Goal: Information Seeking & Learning: Learn about a topic

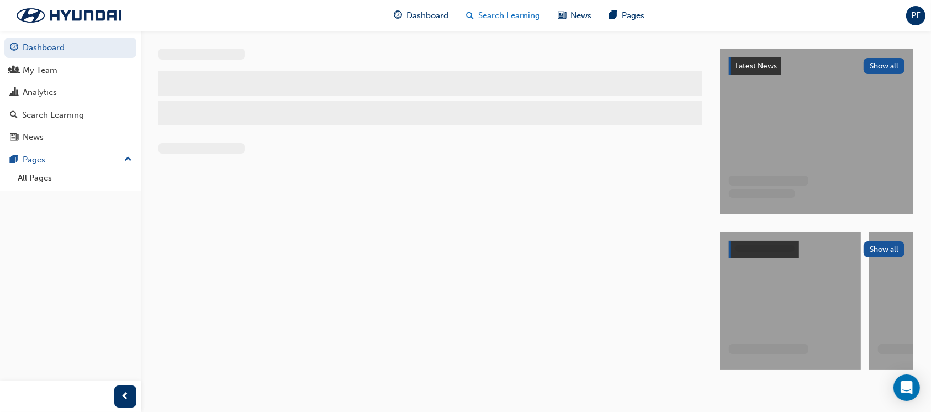
click at [530, 9] on span "Search Learning" at bounding box center [510, 15] width 62 height 13
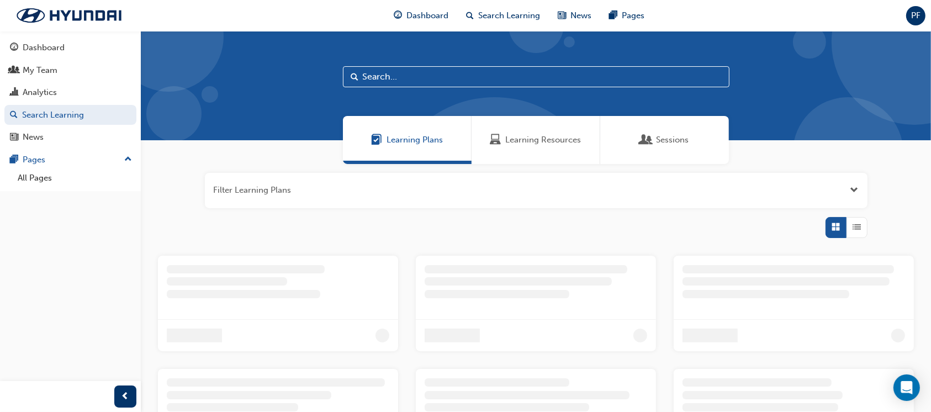
click at [526, 135] on span "Learning Resources" at bounding box center [544, 140] width 76 height 13
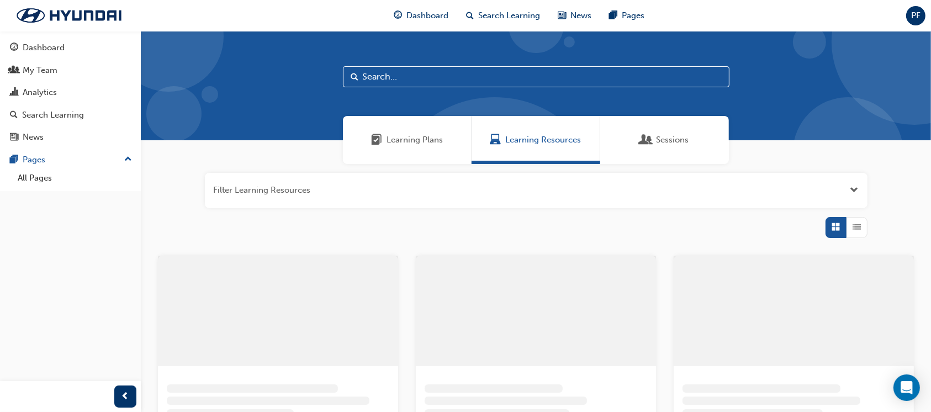
click at [404, 81] on input "text" at bounding box center [536, 76] width 387 height 21
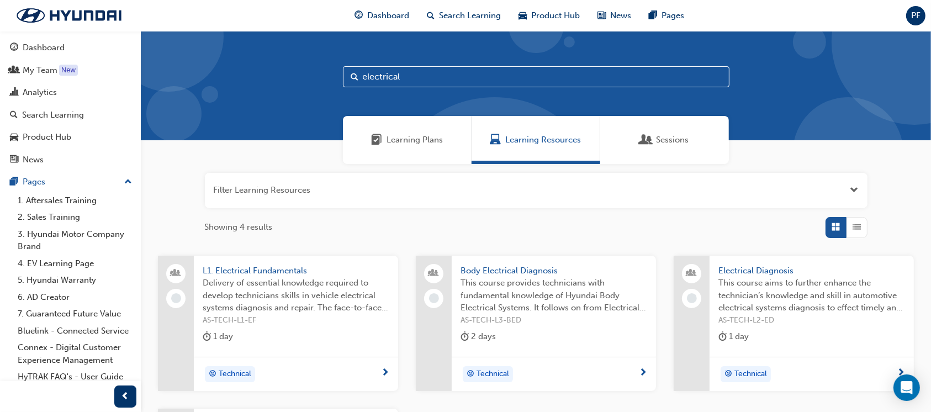
type input "electrical"
click at [778, 276] on span "Electrical Diagnosis" at bounding box center [811, 271] width 187 height 13
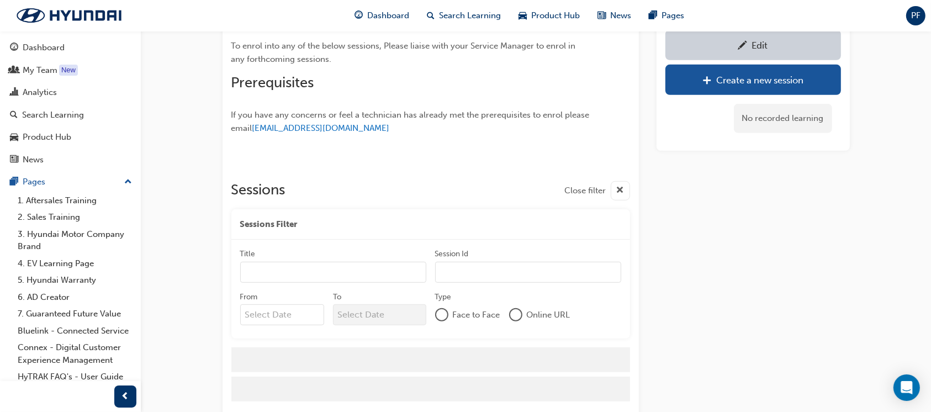
scroll to position [662, 0]
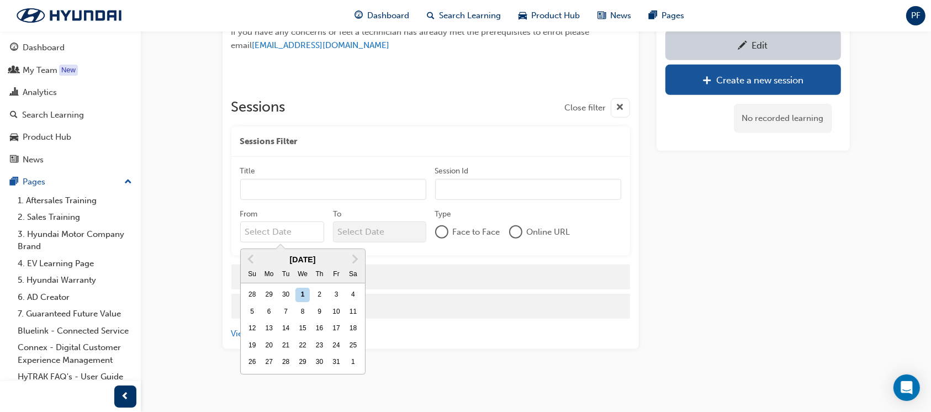
click at [282, 233] on input "From Previous Month Next Month [DATE] Su Mo Tu We Th Fr Sa 28 29 30 1 2 3 4 5 6…" at bounding box center [282, 231] width 84 height 21
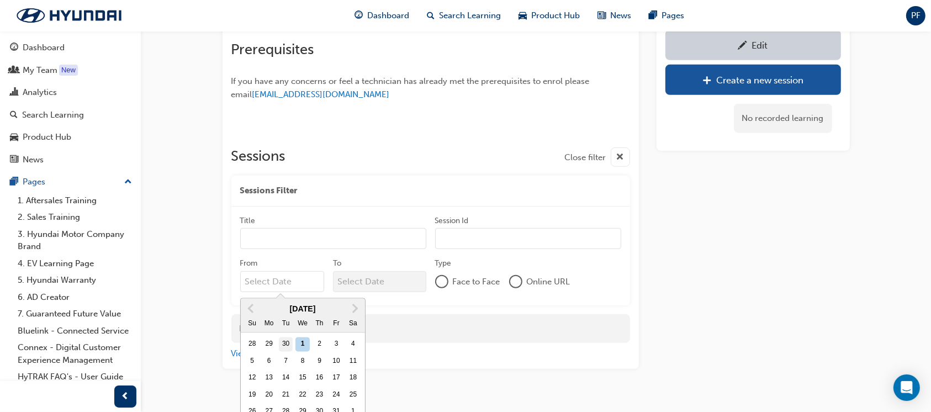
scroll to position [710, 0]
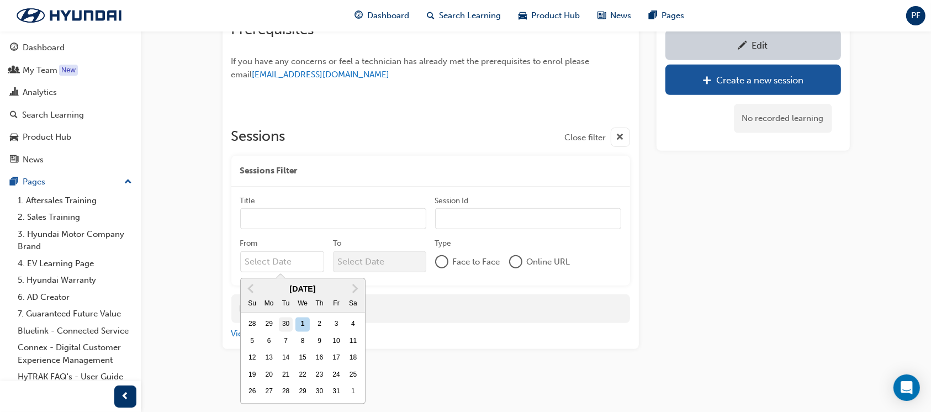
click at [287, 326] on div "30" at bounding box center [286, 325] width 14 height 14
click at [287, 272] on input "From Previous Month Next Month [DATE] Su Mo Tu We Th Fr Sa 28 29 30 1 2 3 4 5 6…" at bounding box center [282, 261] width 84 height 21
type input "[DATE]"
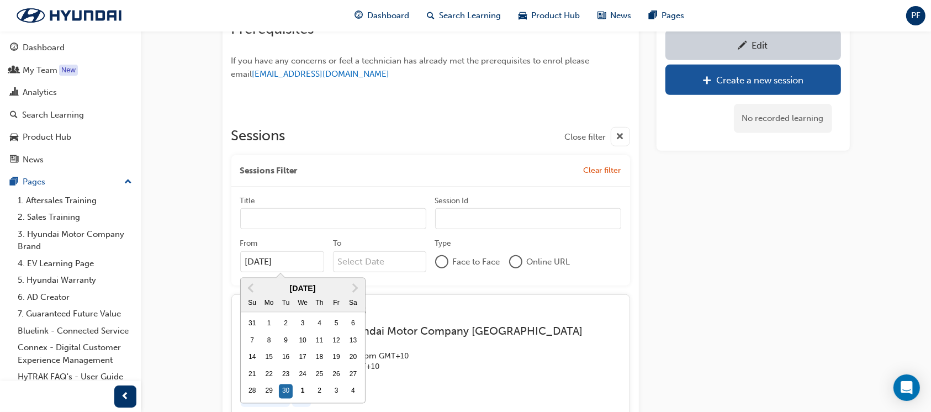
click at [741, 277] on div "Edit Create a new session No recorded learning" at bounding box center [753, 157] width 193 height 1537
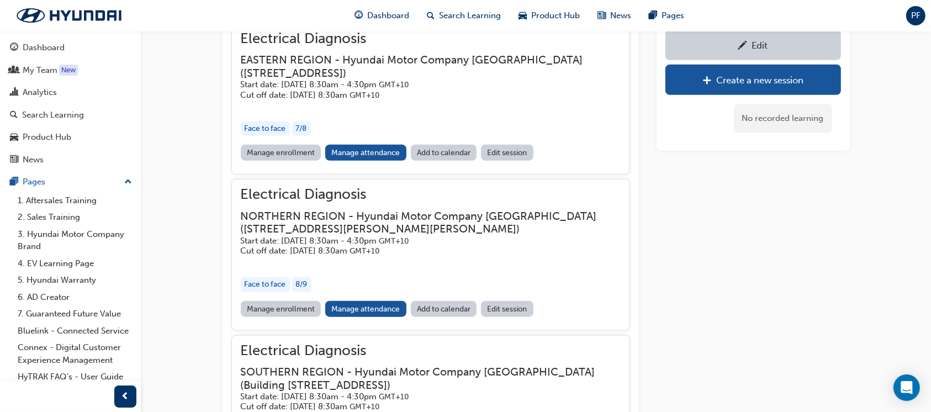
scroll to position [1004, 0]
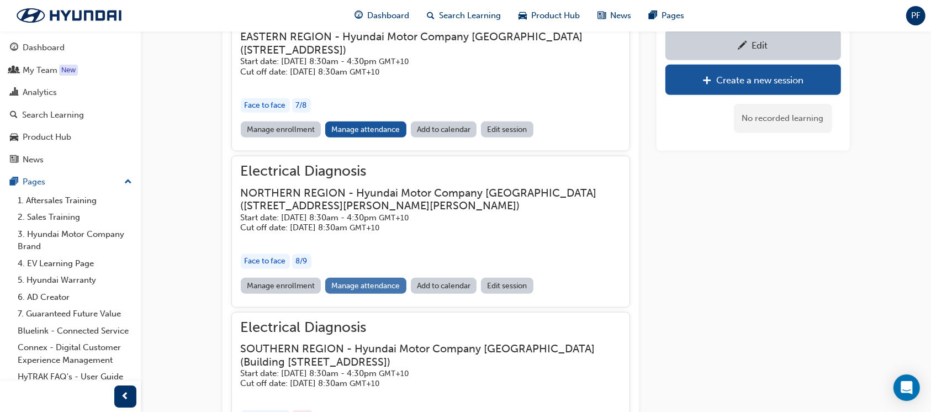
click at [376, 287] on link "Manage attendance" at bounding box center [365, 286] width 81 height 16
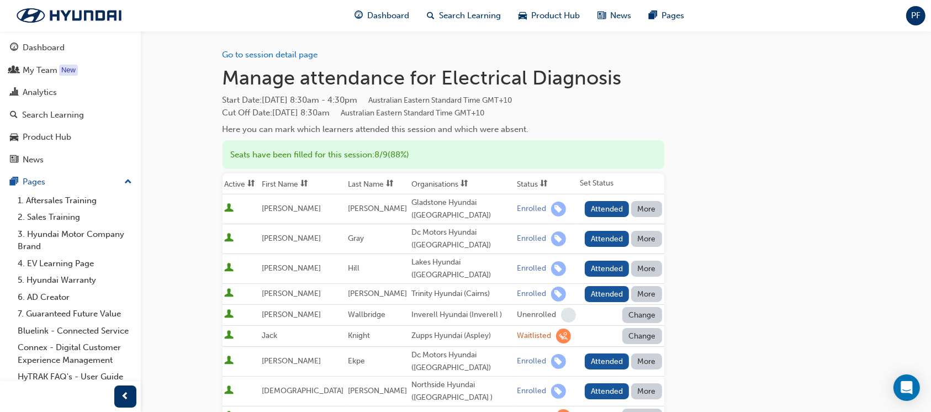
scroll to position [73, 0]
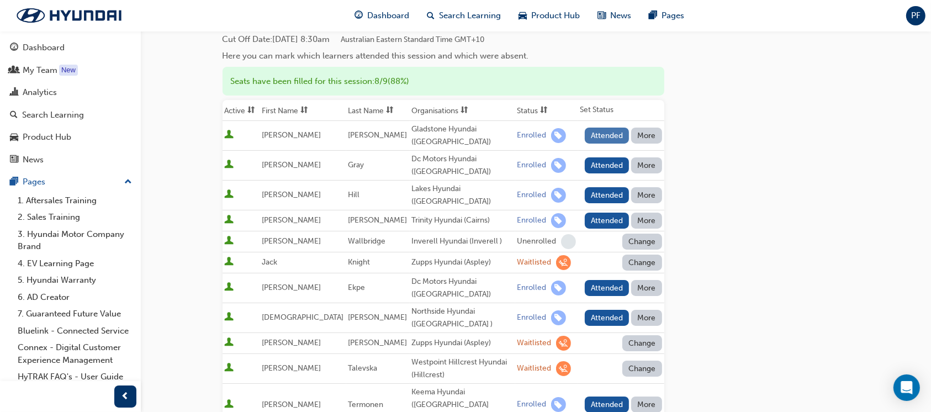
click at [617, 130] on button "Attended" at bounding box center [607, 136] width 45 height 16
click at [607, 167] on button "Attended" at bounding box center [607, 165] width 45 height 16
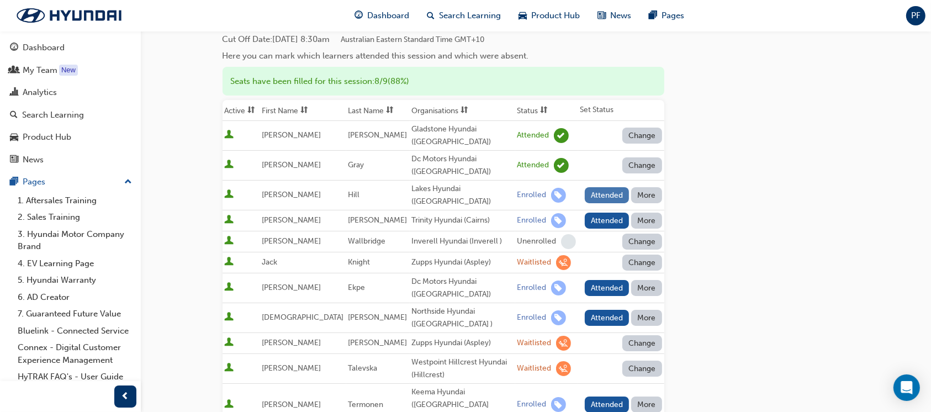
click at [599, 187] on button "Attended" at bounding box center [607, 195] width 45 height 16
click at [605, 213] on button "Attended" at bounding box center [607, 221] width 45 height 16
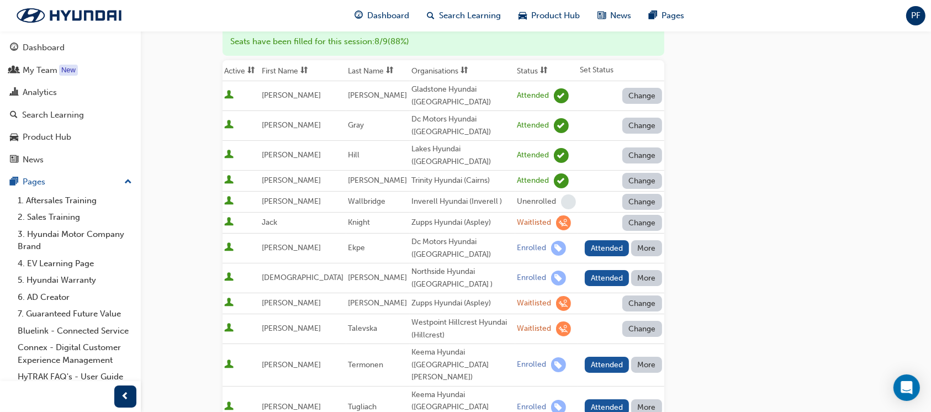
scroll to position [147, 0]
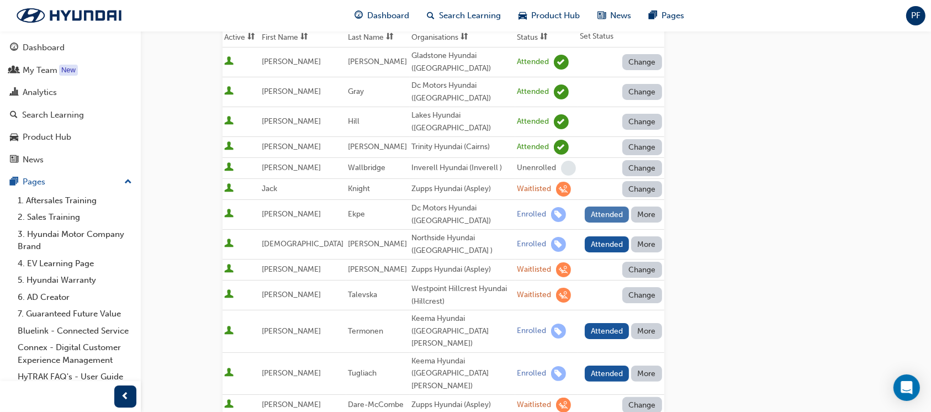
click at [604, 207] on button "Attended" at bounding box center [607, 215] width 45 height 16
click at [606, 236] on button "Attended" at bounding box center [607, 244] width 45 height 16
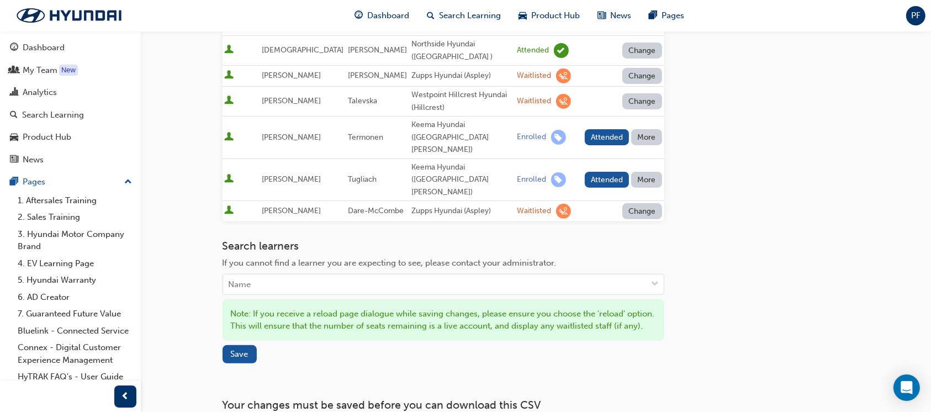
scroll to position [368, 0]
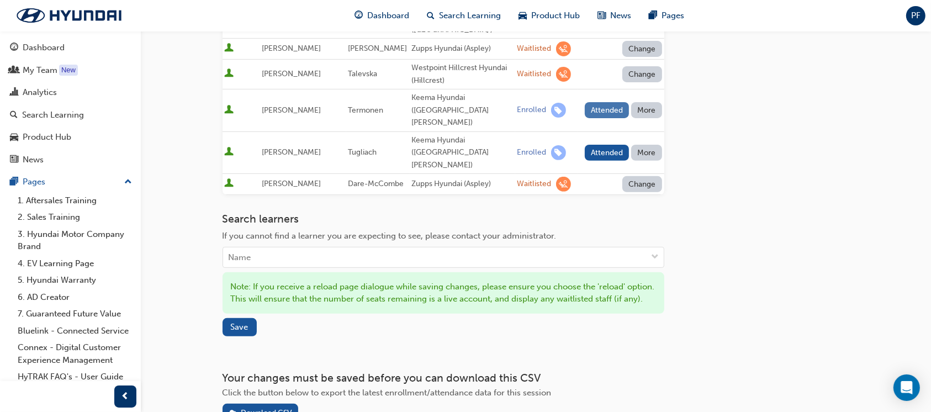
click at [601, 102] on button "Attended" at bounding box center [607, 110] width 45 height 16
click at [604, 145] on button "Attended" at bounding box center [607, 153] width 45 height 16
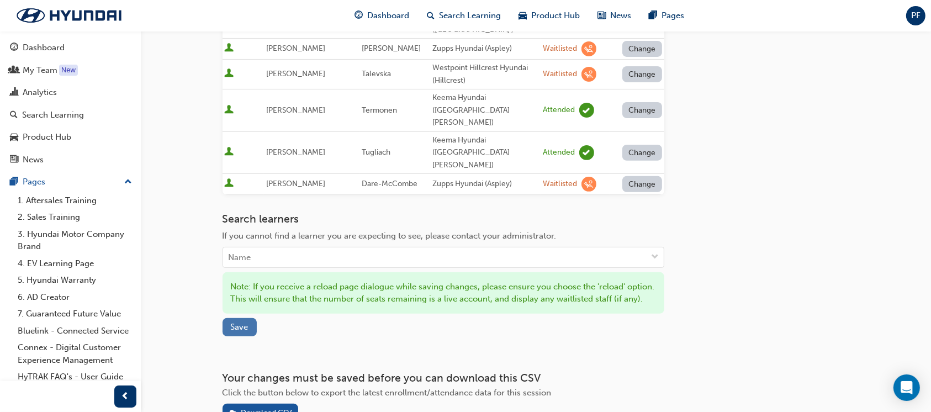
click at [243, 322] on span "Save" at bounding box center [240, 327] width 18 height 10
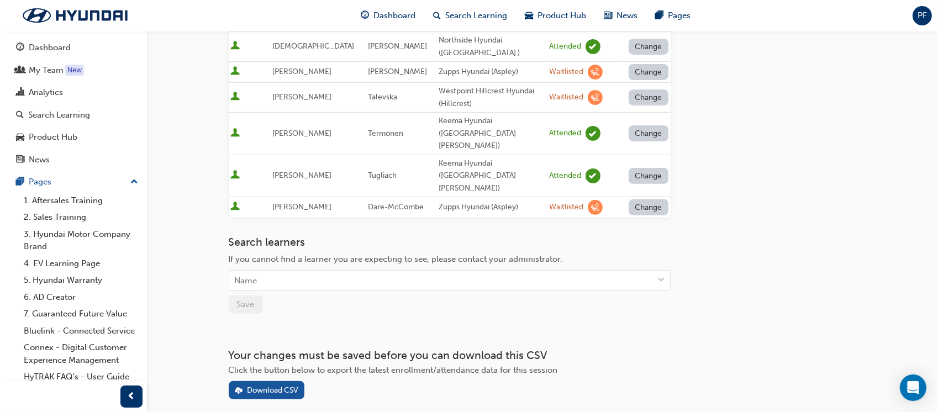
scroll to position [0, 0]
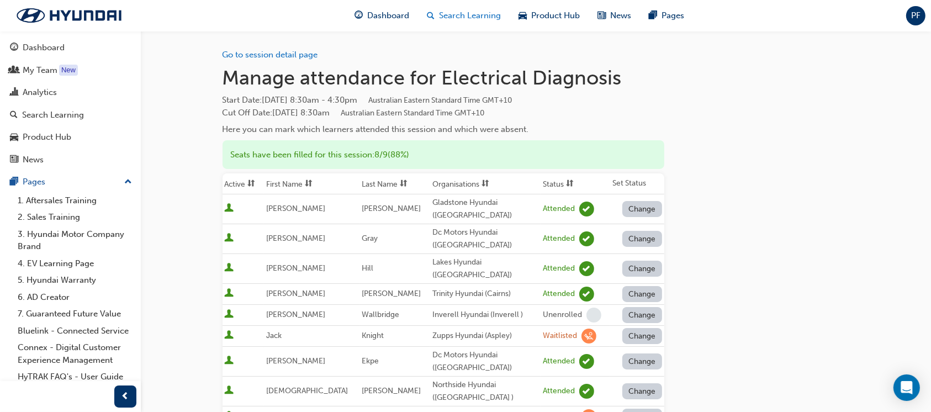
click at [455, 10] on span "Search Learning" at bounding box center [470, 15] width 62 height 13
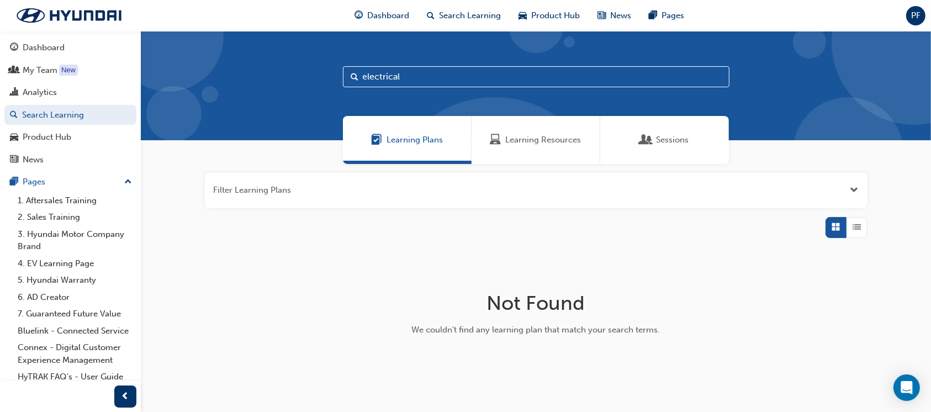
drag, startPoint x: 407, startPoint y: 78, endPoint x: 348, endPoint y: 77, distance: 59.1
click at [348, 77] on input "electrical" at bounding box center [536, 76] width 387 height 21
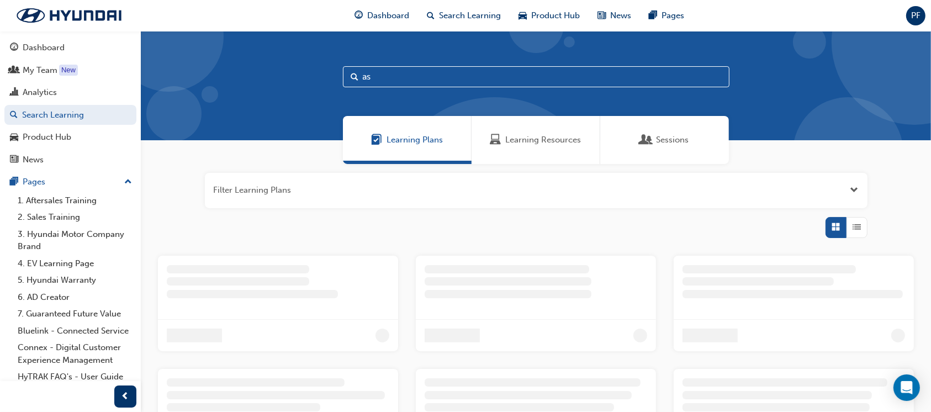
type input "a"
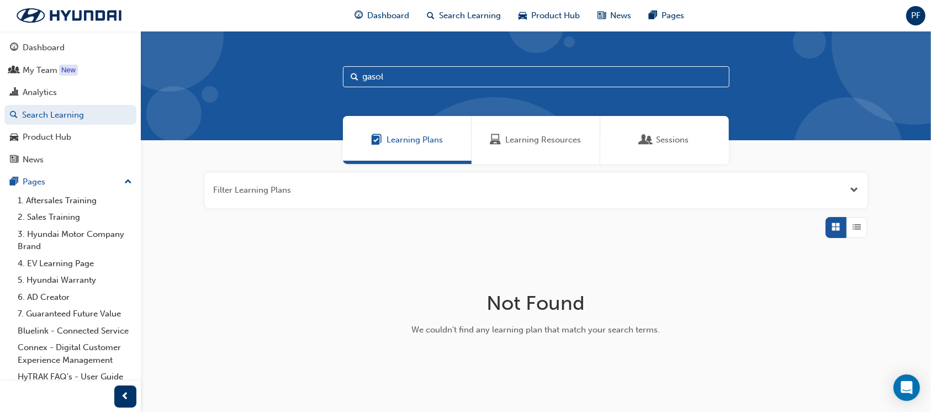
type input "gasol"
click at [514, 144] on span "Learning Resources" at bounding box center [544, 140] width 76 height 13
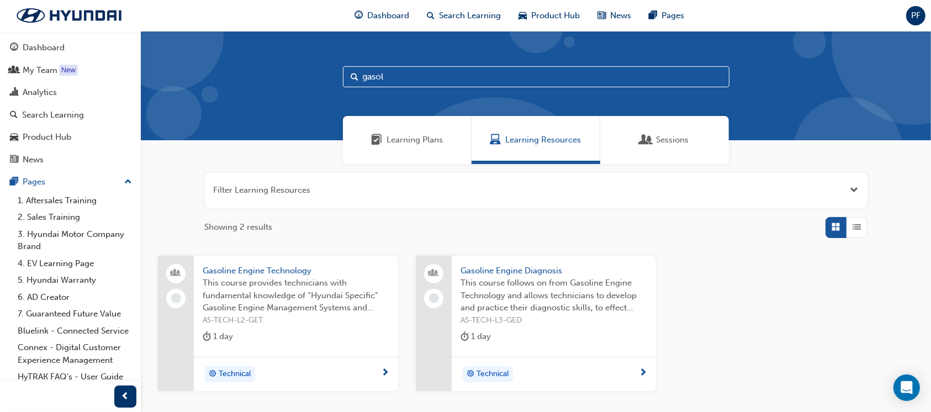
click at [257, 308] on span "This course provides technicians with fundamental knowledge of “Hyundai Specifi…" at bounding box center [296, 296] width 187 height 38
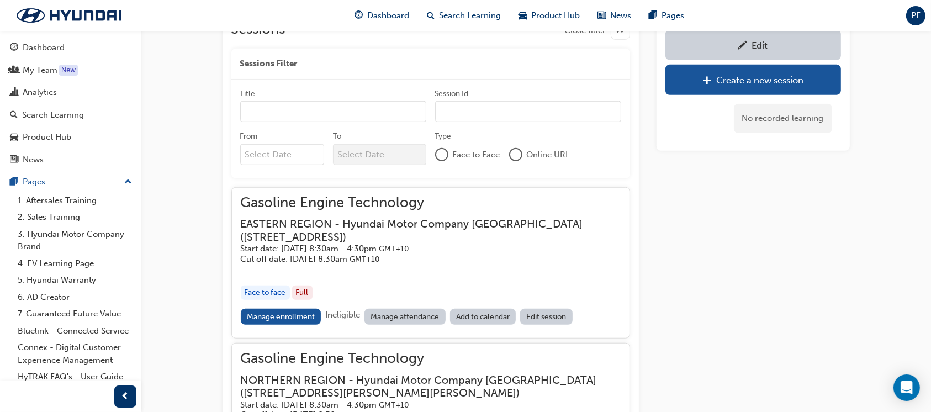
scroll to position [864, 0]
